Goal: Information Seeking & Learning: Learn about a topic

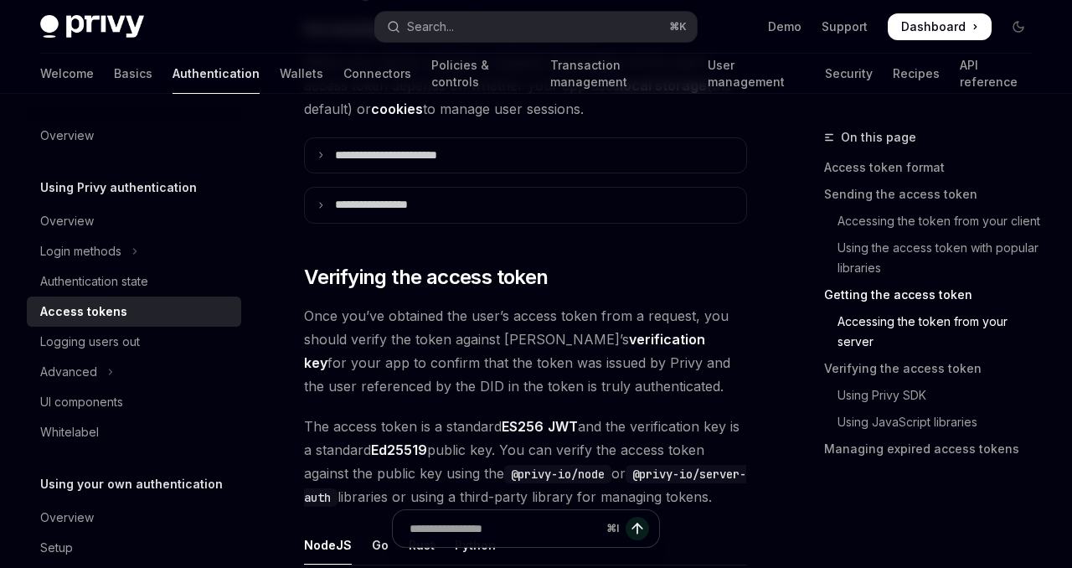
scroll to position [2424, 0]
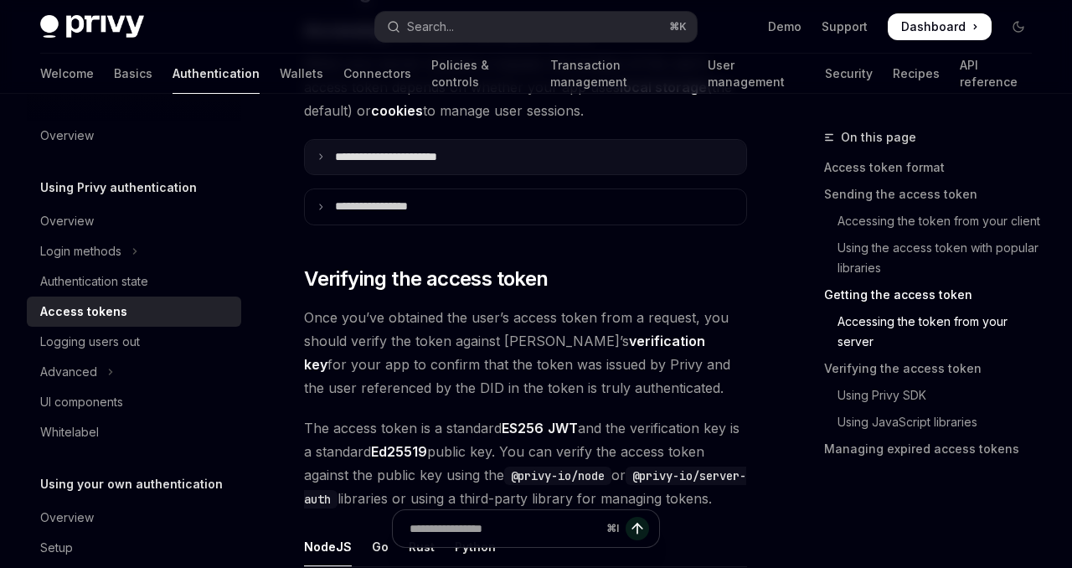
click at [450, 160] on p "**********" at bounding box center [405, 157] width 140 height 15
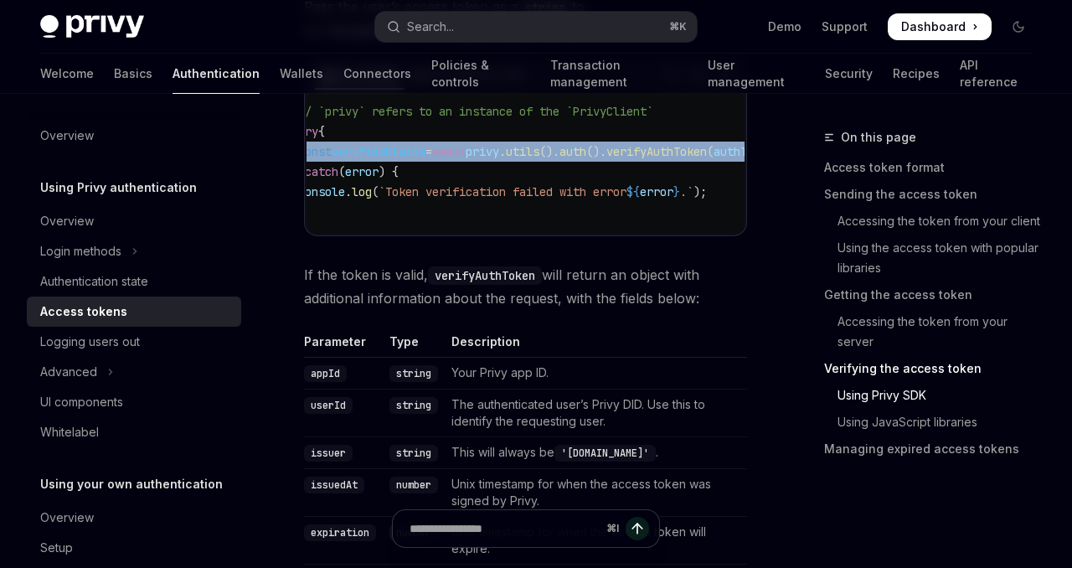
scroll to position [0, 0]
drag, startPoint x: 712, startPoint y: 185, endPoint x: 272, endPoint y: 186, distance: 439.5
copy span "const verifiedClaims = await privy . utils (). auth (). verifyAuthToken ( authT…"
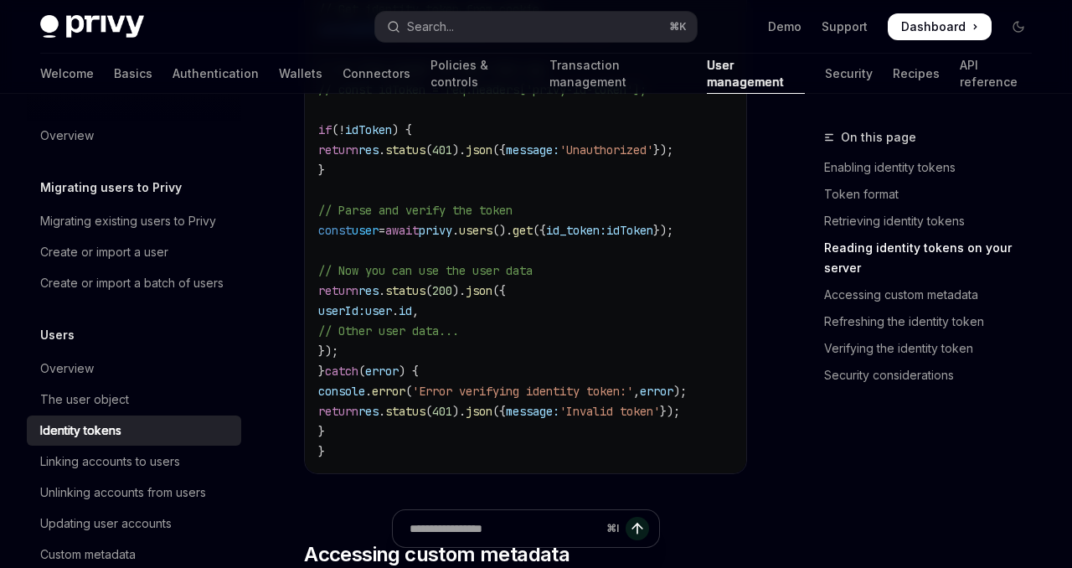
scroll to position [2812, 0]
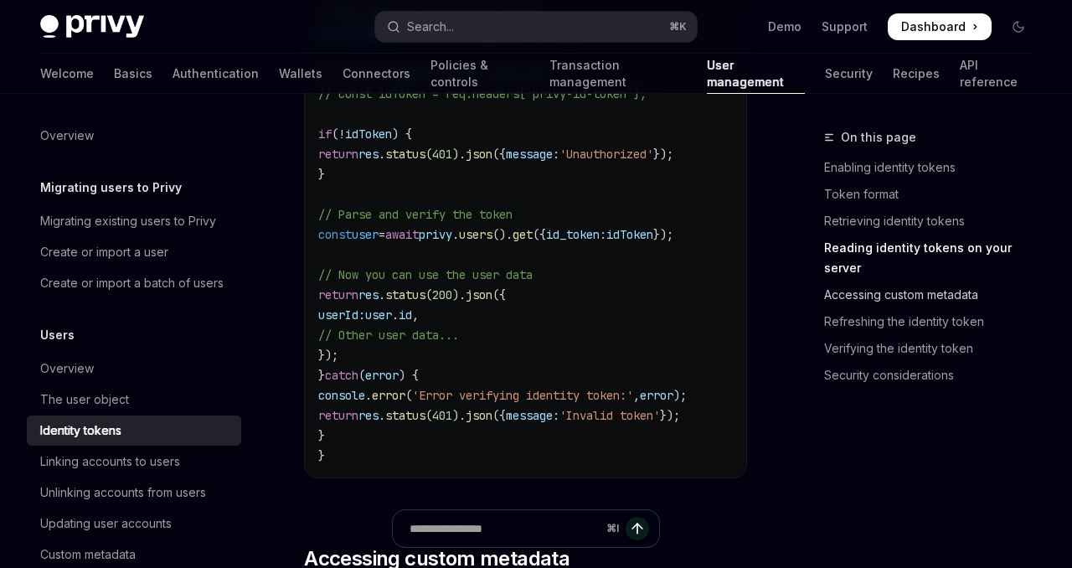
click at [855, 281] on link "Accessing custom metadata" at bounding box center [934, 294] width 221 height 27
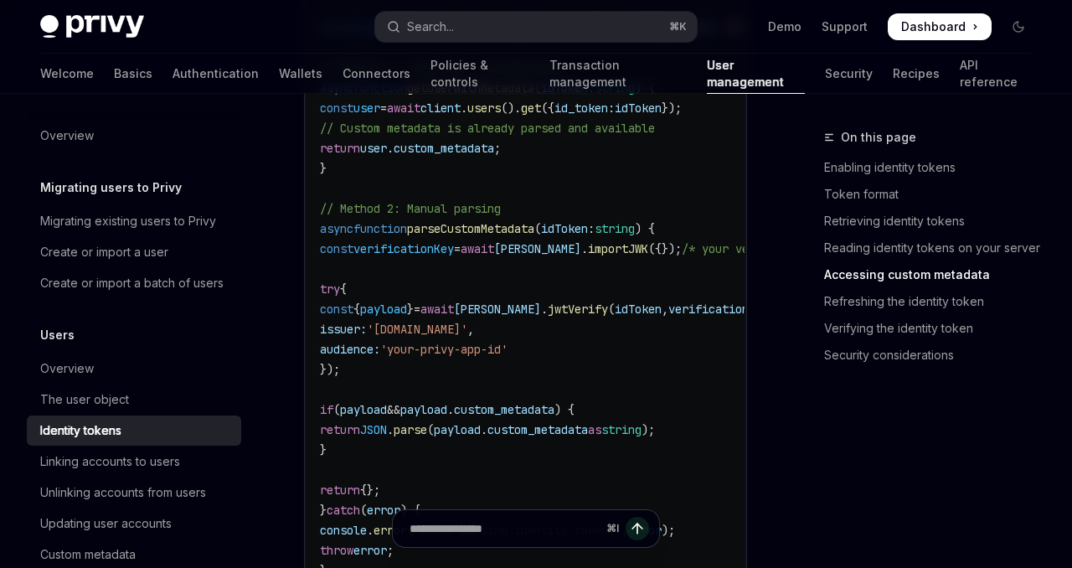
scroll to position [3501, 0]
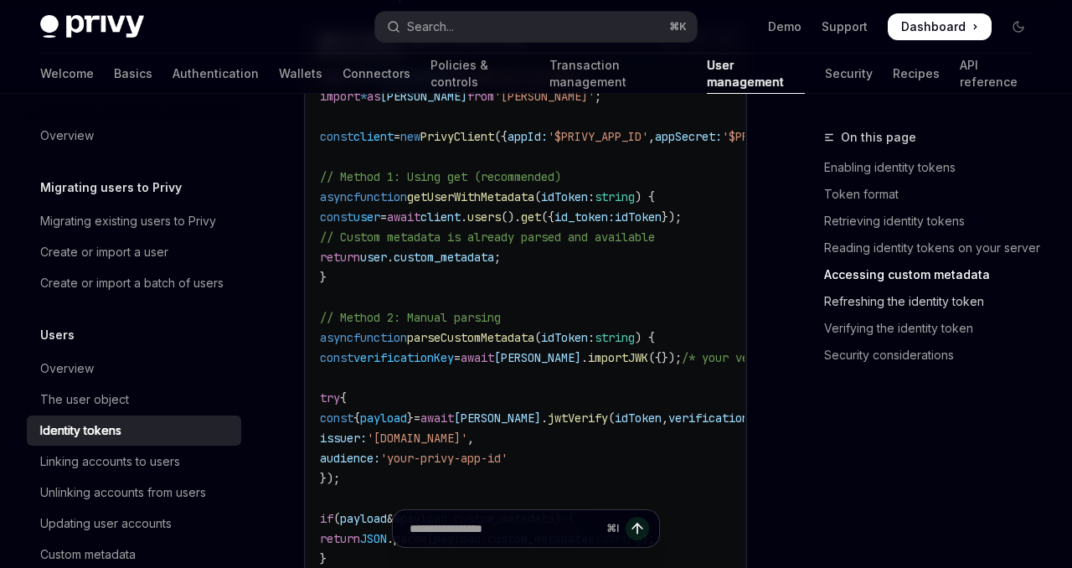
click at [954, 297] on link "Refreshing the identity token" at bounding box center [934, 301] width 221 height 27
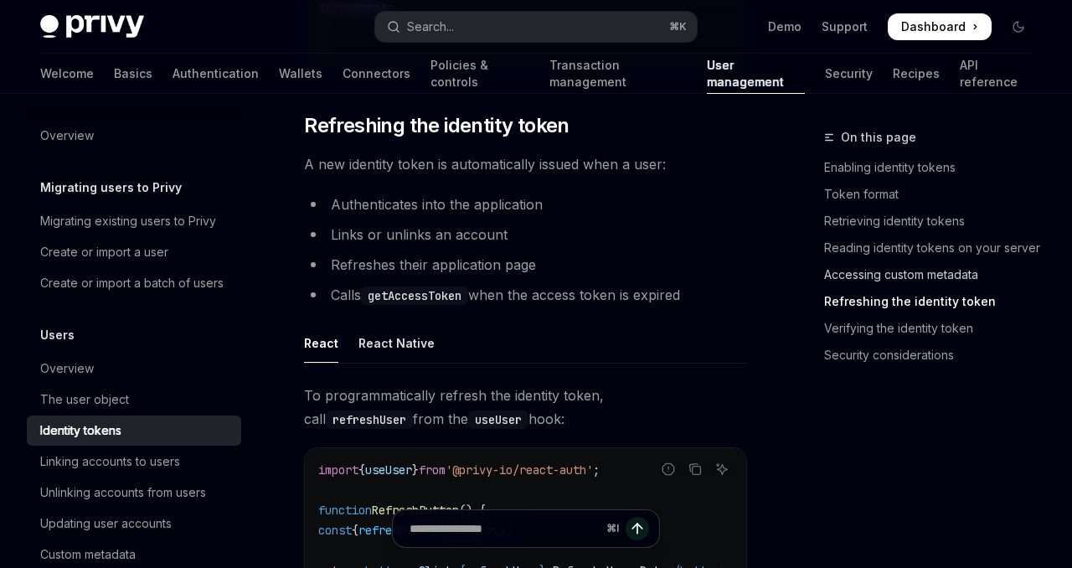
scroll to position [4157, 0]
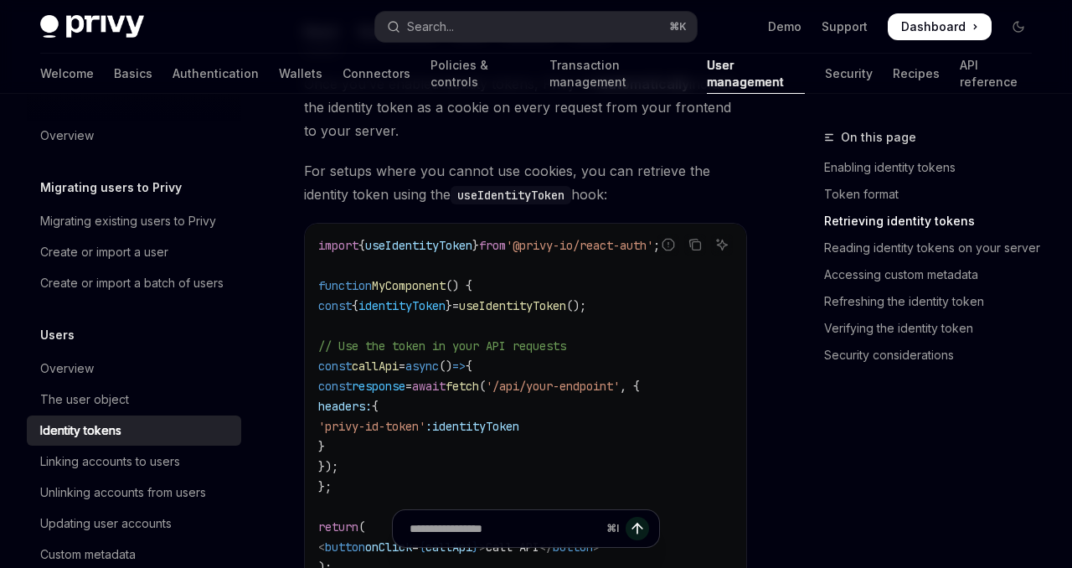
scroll to position [1722, 0]
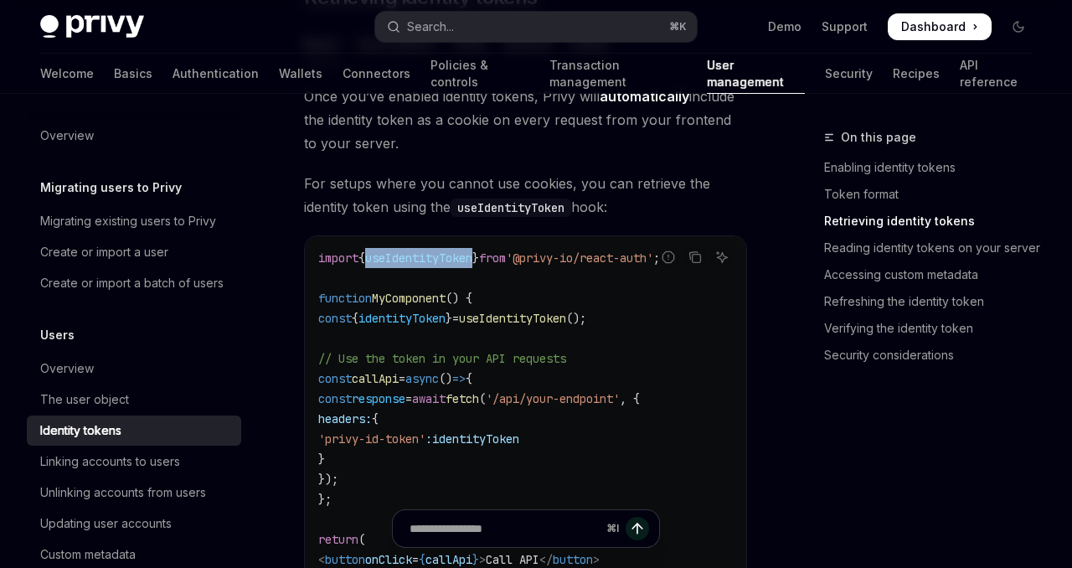
drag, startPoint x: 494, startPoint y: 251, endPoint x: 379, endPoint y: 254, distance: 114.7
click at [379, 254] on span "import { useIdentityToken } from '@privy-io/react-auth' ;" at bounding box center [489, 257] width 342 height 15
copy span "useIdentityToken"
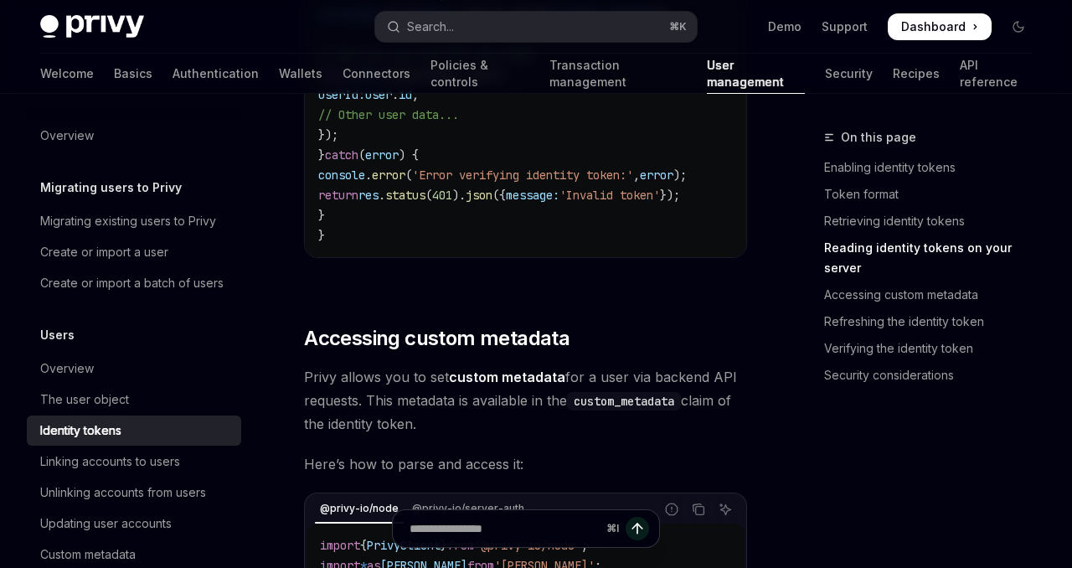
scroll to position [3007, 0]
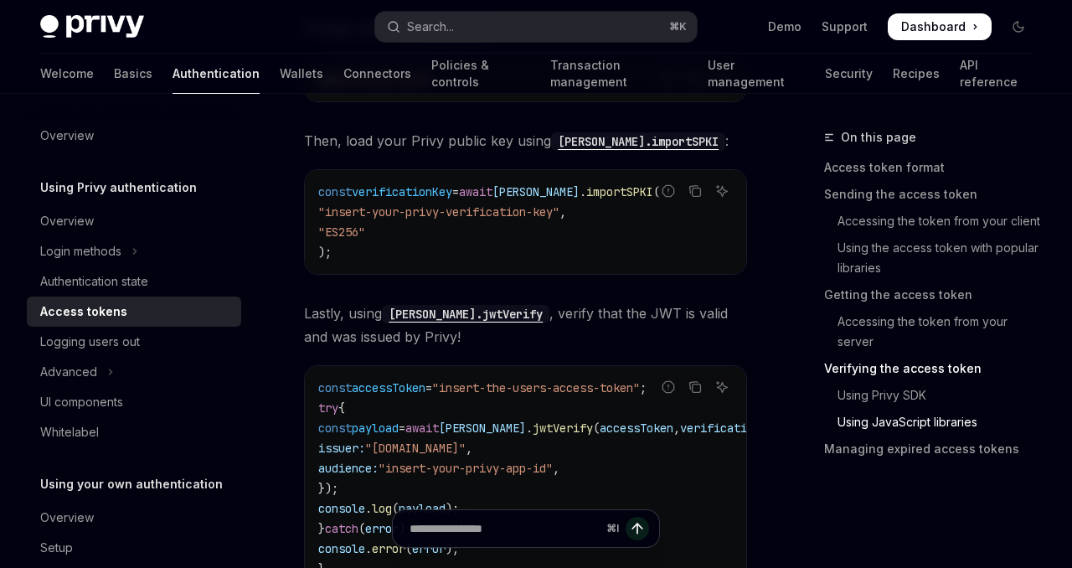
scroll to position [4893, 0]
